Goal: Information Seeking & Learning: Learn about a topic

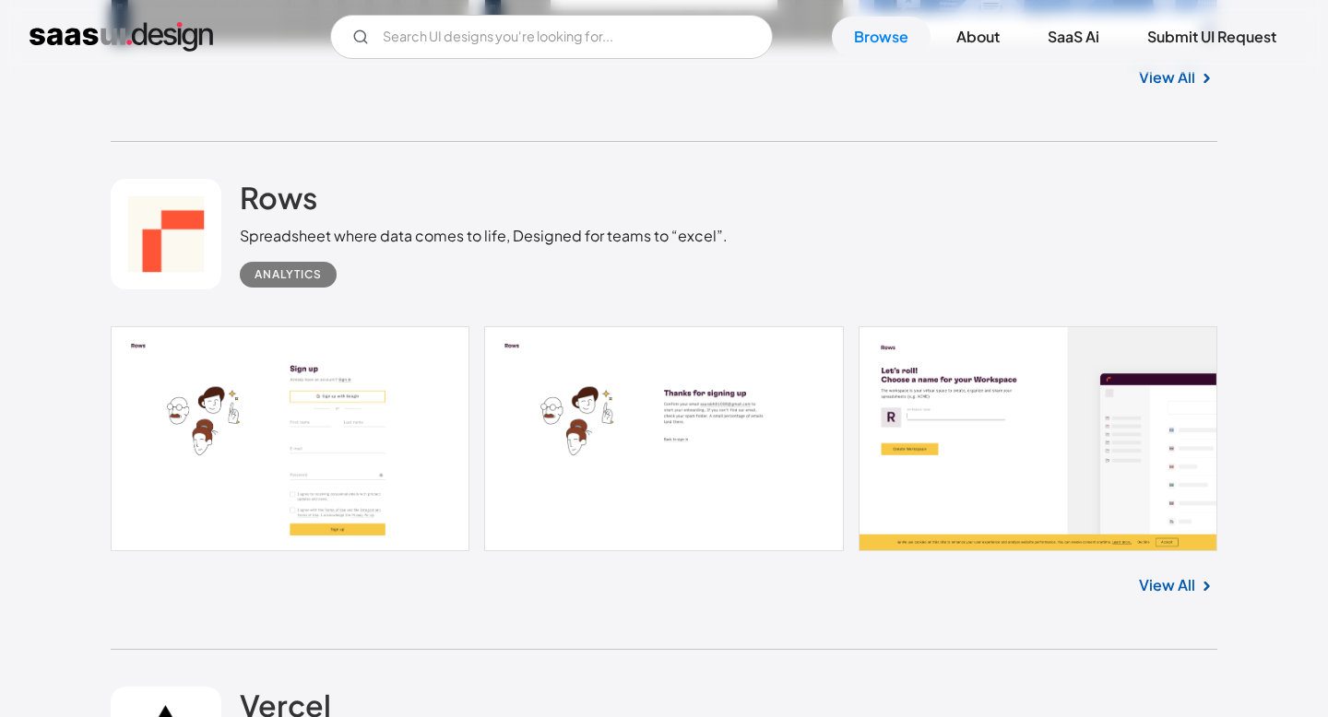
scroll to position [1961, 0]
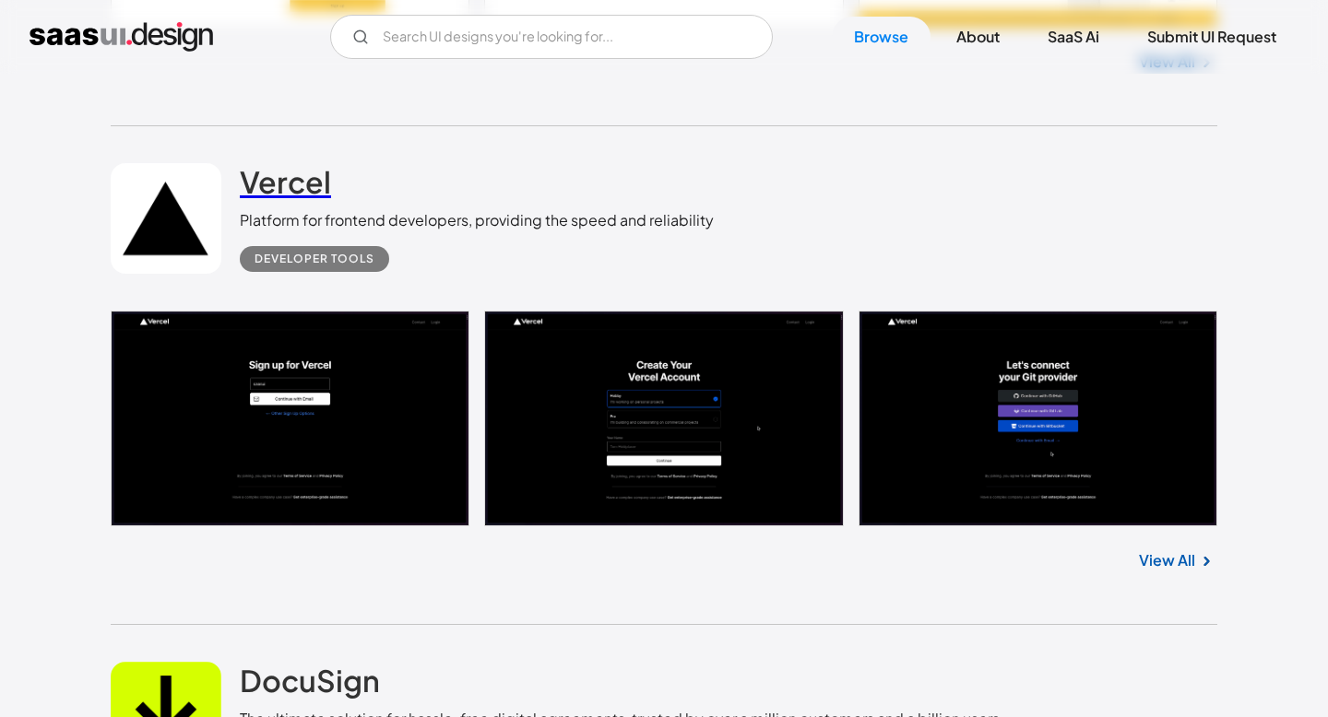
click at [280, 166] on h2 "Vercel" at bounding box center [285, 181] width 91 height 37
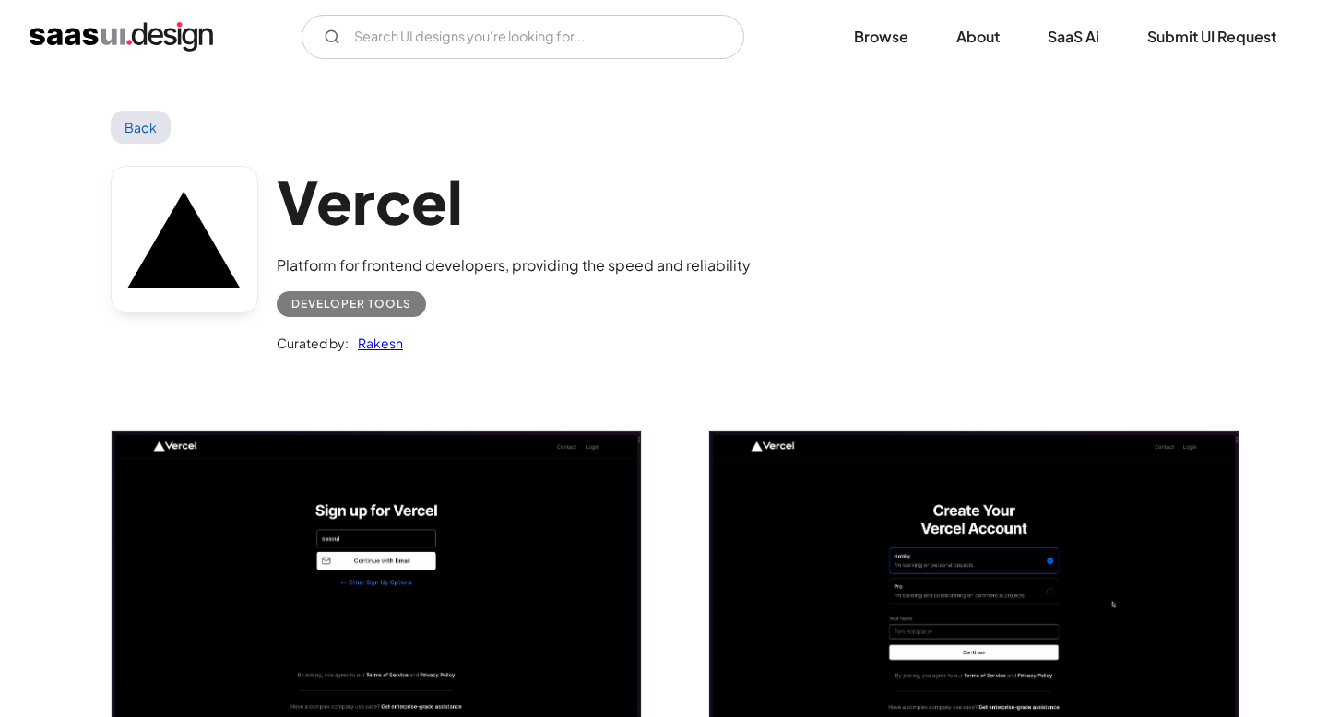
click at [341, 204] on h1 "Vercel" at bounding box center [514, 201] width 474 height 71
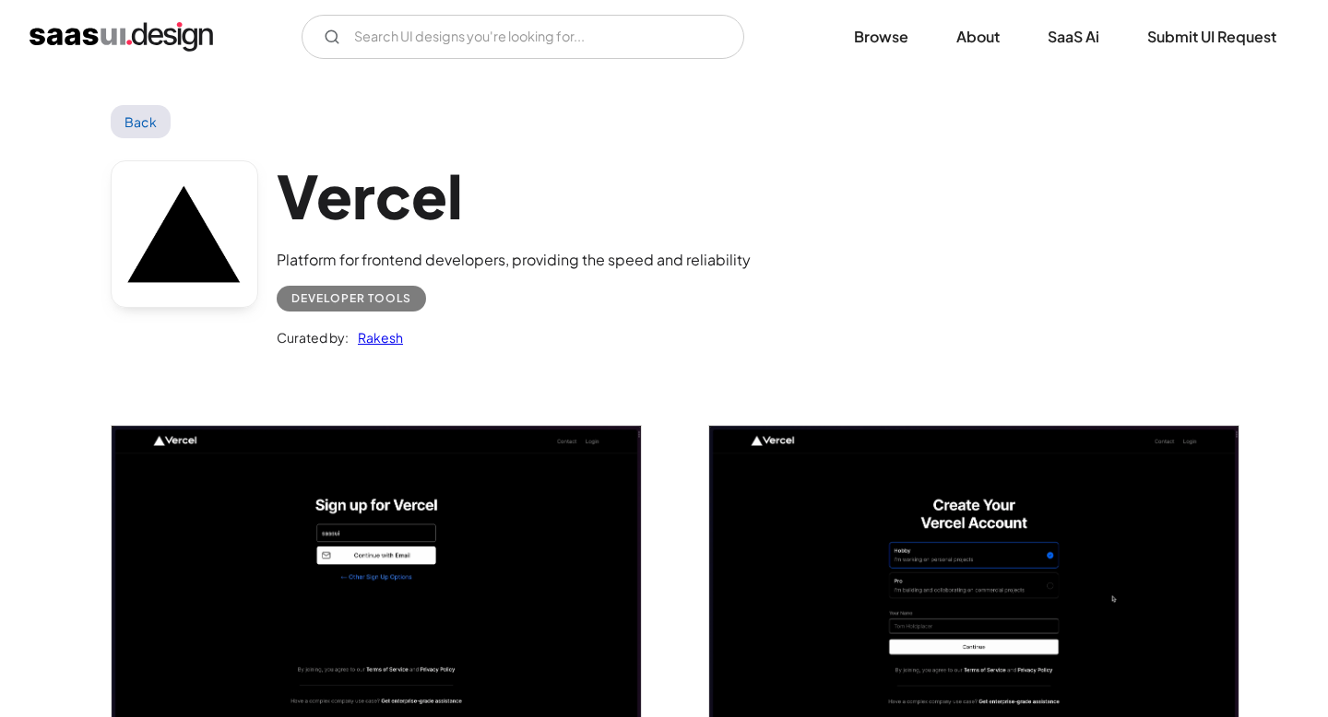
scroll to position [219, 0]
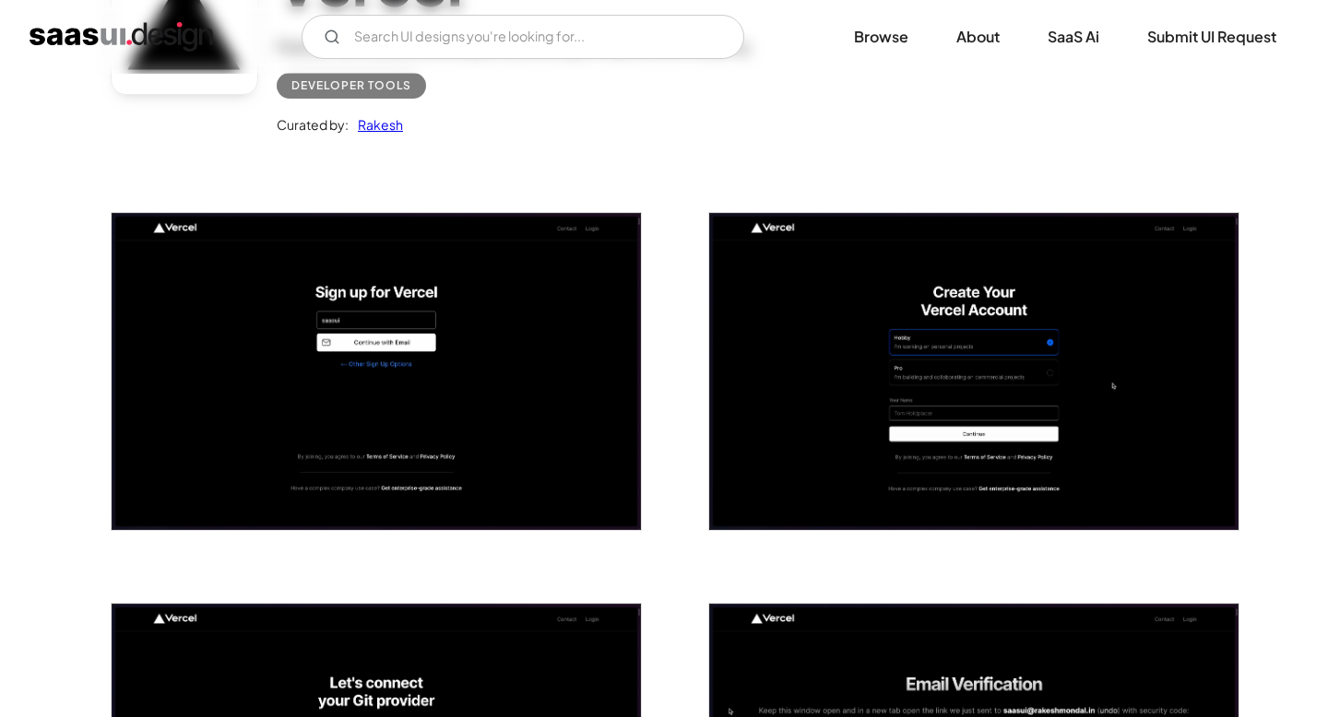
click at [453, 344] on img "open lightbox" at bounding box center [376, 371] width 529 height 317
